Goal: Check status: Check status

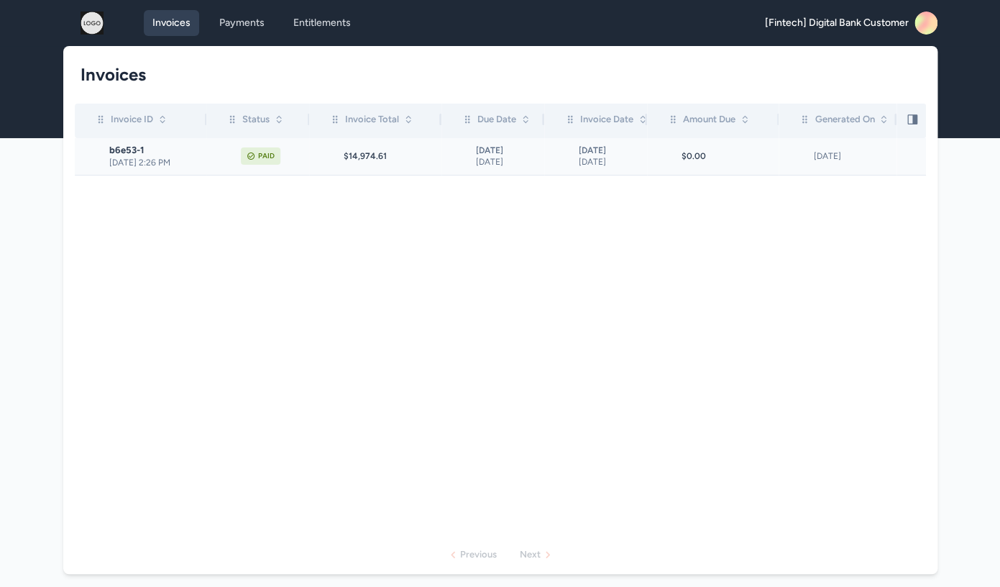
click at [203, 163] on span "[DATE] 2:26 PM" at bounding box center [157, 163] width 97 height 12
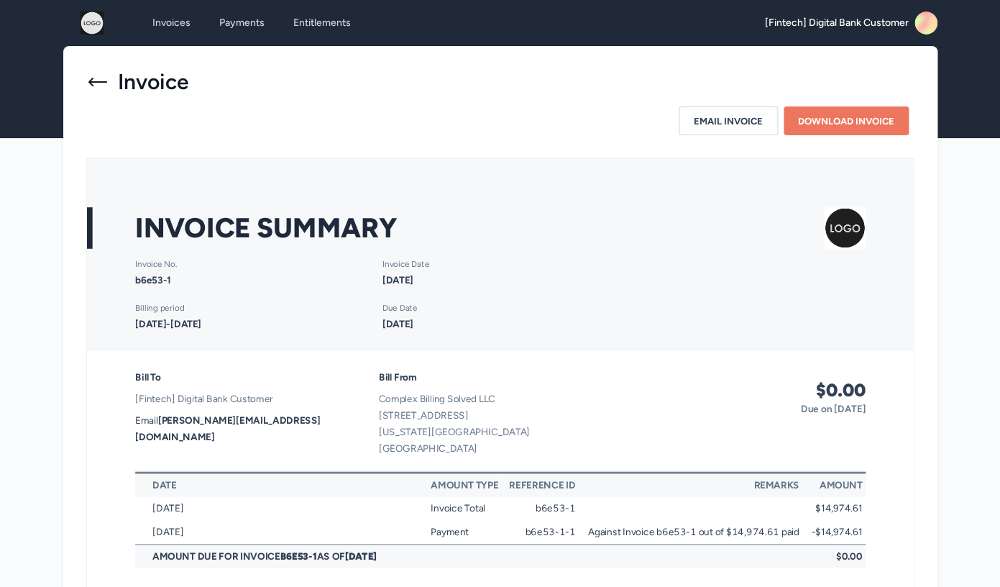
click at [96, 81] on icon at bounding box center [97, 81] width 23 height 23
